Goal: Navigation & Orientation: Understand site structure

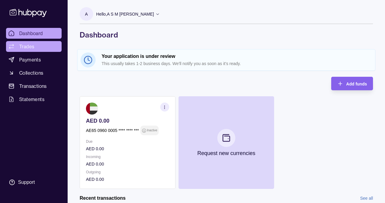
click at [34, 45] on link "Trades" at bounding box center [34, 46] width 56 height 11
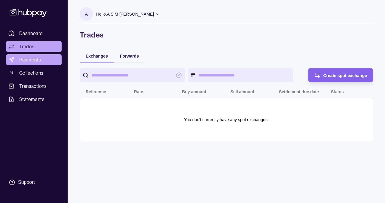
click at [38, 61] on span "Payments" at bounding box center [30, 59] width 22 height 7
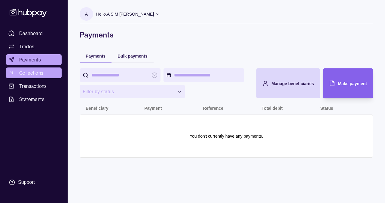
click at [37, 75] on span "Collections" at bounding box center [31, 72] width 24 height 7
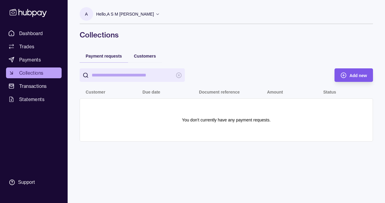
click at [361, 75] on span "Add new" at bounding box center [357, 75] width 17 height 5
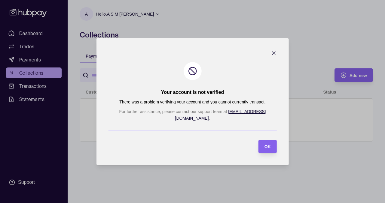
click at [271, 55] on icon "button" at bounding box center [274, 53] width 6 height 6
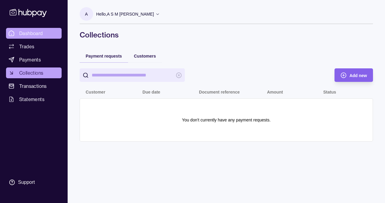
click at [47, 34] on link "Dashboard" at bounding box center [34, 33] width 56 height 11
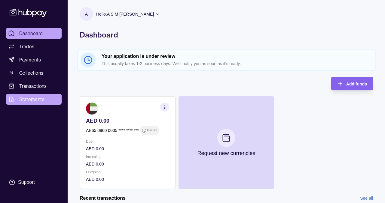
click at [40, 100] on span "Statements" at bounding box center [31, 99] width 25 height 7
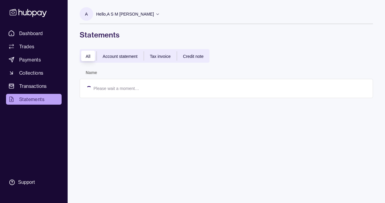
scroll to position [5, 0]
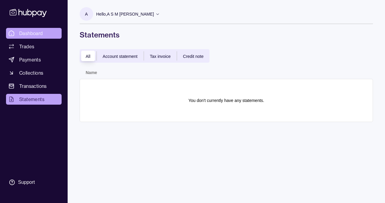
click at [39, 34] on link "Dashboard" at bounding box center [34, 33] width 56 height 11
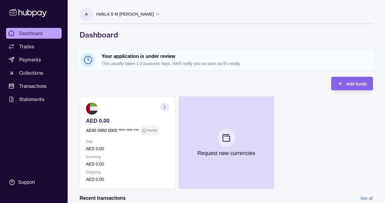
click at [88, 64] on circle at bounding box center [88, 60] width 8 height 8
click at [38, 35] on span "Dashboard" at bounding box center [31, 33] width 24 height 7
click at [38, 48] on link "Trades" at bounding box center [34, 46] width 56 height 11
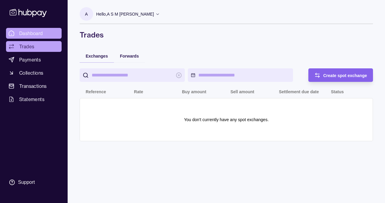
click at [54, 29] on link "Dashboard" at bounding box center [34, 33] width 56 height 11
